Goal: Task Accomplishment & Management: Use online tool/utility

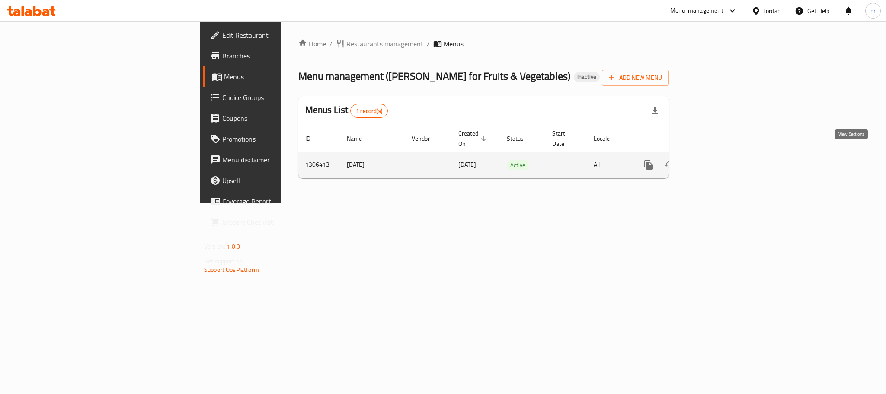
click at [716, 160] on icon "enhanced table" at bounding box center [711, 165] width 10 height 10
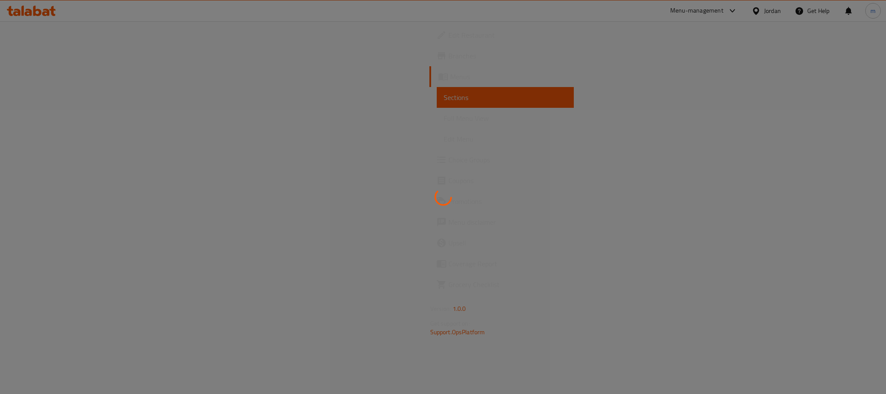
click at [56, 122] on div at bounding box center [443, 197] width 886 height 394
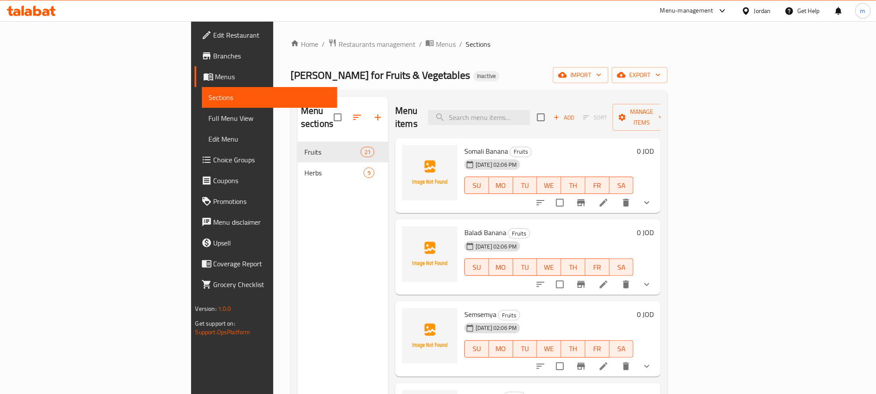
click at [209, 122] on span "Full Menu View" at bounding box center [270, 118] width 122 height 10
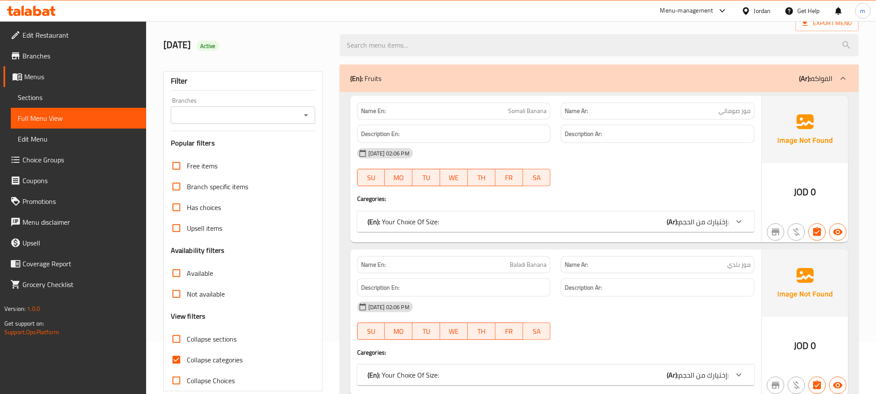
scroll to position [130, 0]
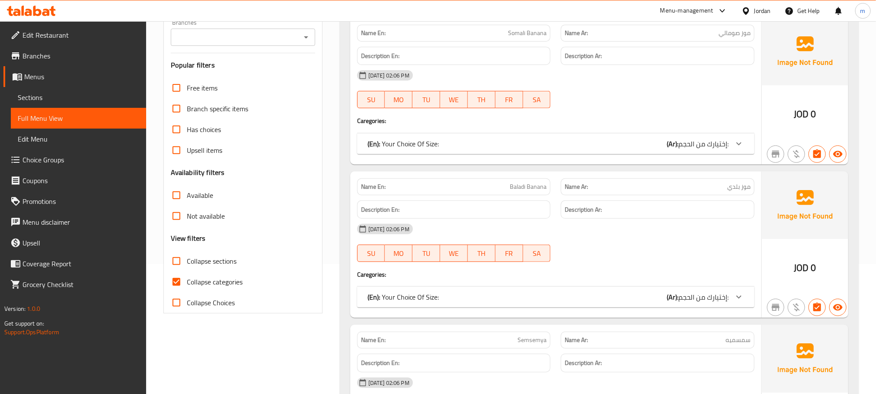
click at [215, 280] on span "Collapse categories" at bounding box center [215, 281] width 56 height 10
click at [187, 280] on input "Collapse categories" at bounding box center [176, 281] width 21 height 21
checkbox input "false"
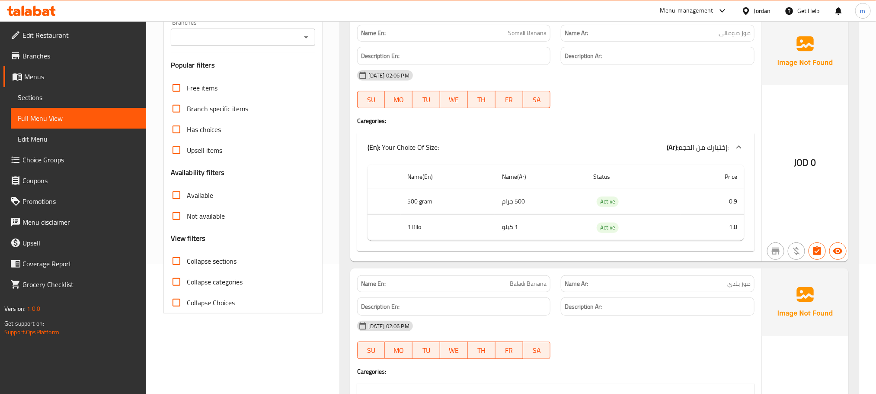
click at [702, 141] on span "إختيارك من الحجم:" at bounding box center [704, 147] width 50 height 13
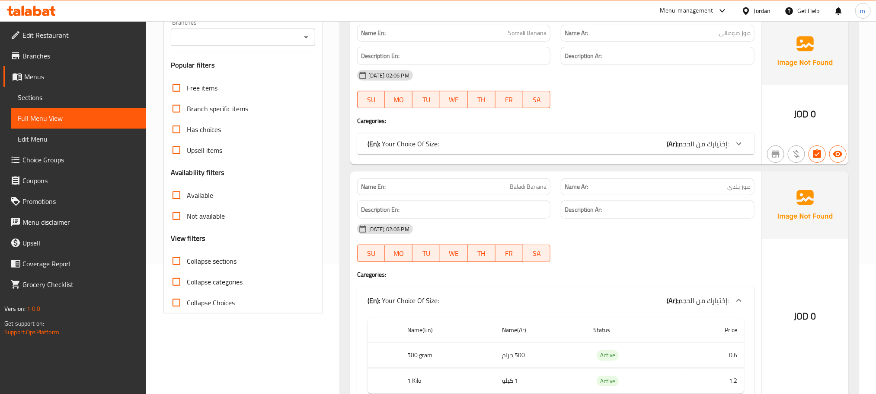
click at [702, 141] on span "إختيارك من الحجم:" at bounding box center [704, 143] width 50 height 13
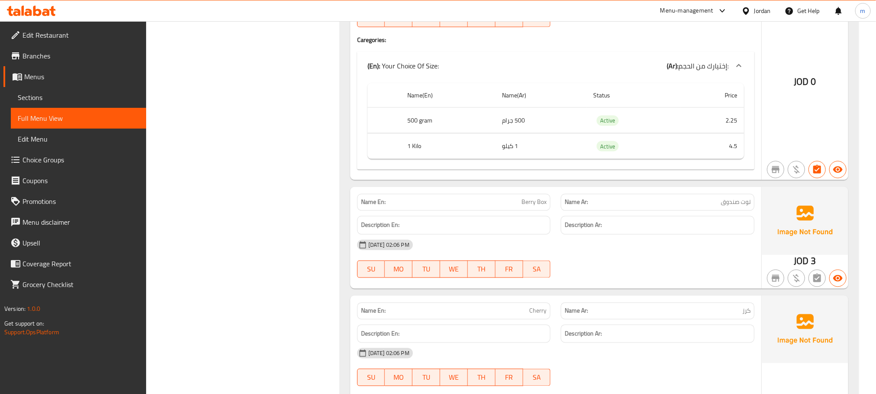
scroll to position [4217, 0]
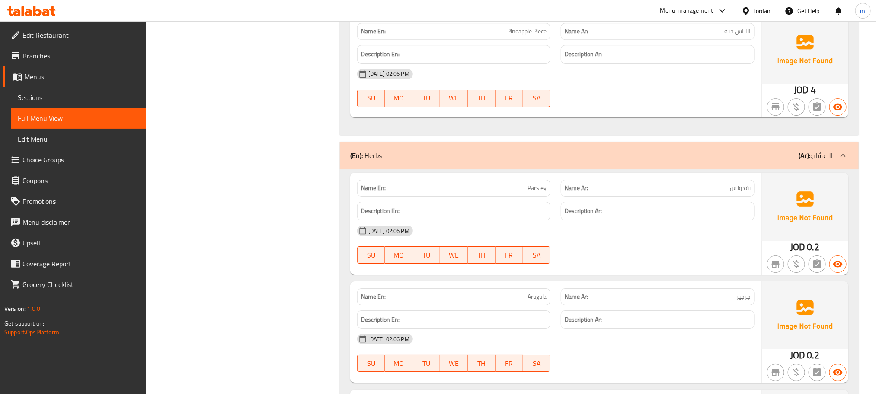
scroll to position [5190, 0]
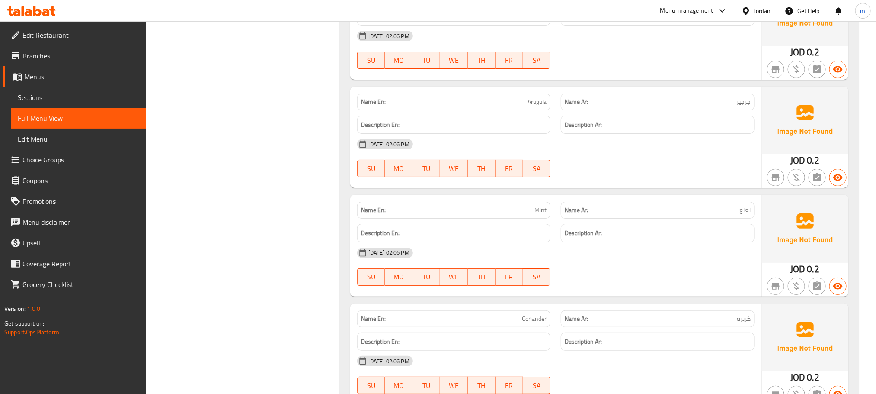
click at [48, 7] on icon at bounding box center [31, 11] width 49 height 10
